Goal: Find contact information: Find contact information

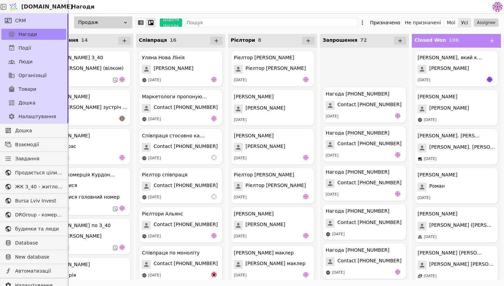
scroll to position [2583, 0]
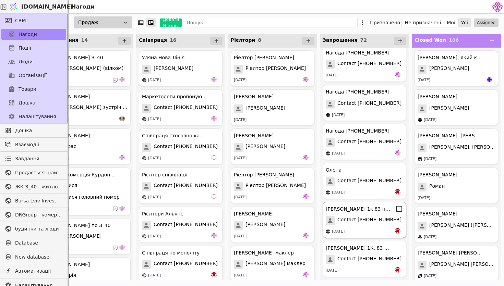
click at [376, 222] on span "Contact +380953043064" at bounding box center [369, 220] width 64 height 9
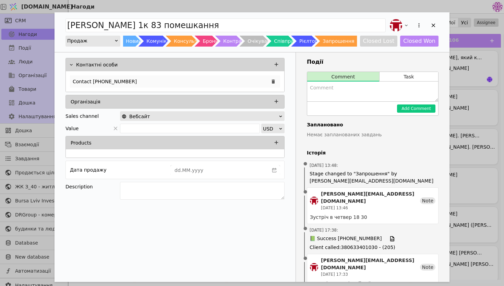
click at [175, 75] on div "Contact +380953043064" at bounding box center [175, 81] width 210 height 12
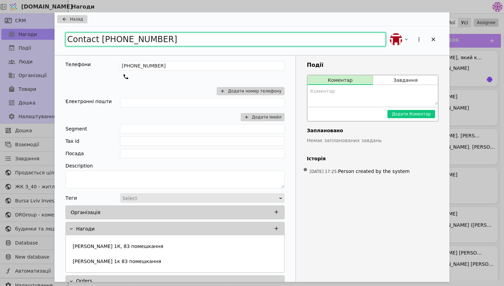
drag, startPoint x: 167, startPoint y: 39, endPoint x: 45, endPoint y: 30, distance: 122.3
click at [45, 30] on div "Назад Contact +380953043064 Телефони +380953043064 Додати номер телефону Електр…" at bounding box center [252, 143] width 504 height 286
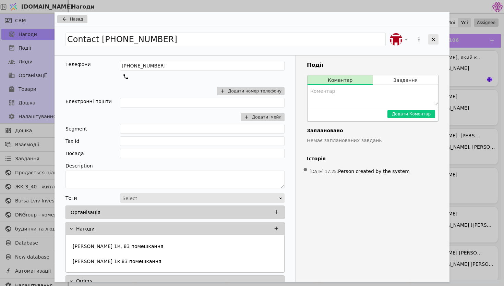
click at [433, 38] on icon "Add Opportunity" at bounding box center [433, 39] width 6 height 6
